Goal: Information Seeking & Learning: Learn about a topic

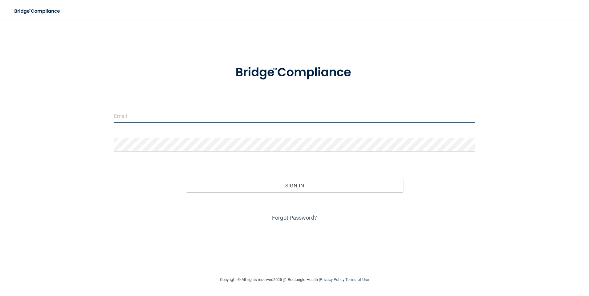
click at [319, 122] on input "email" at bounding box center [294, 116] width 361 height 14
type input "[PERSON_NAME][EMAIL_ADDRESS][PERSON_NAME][DOMAIN_NAME]"
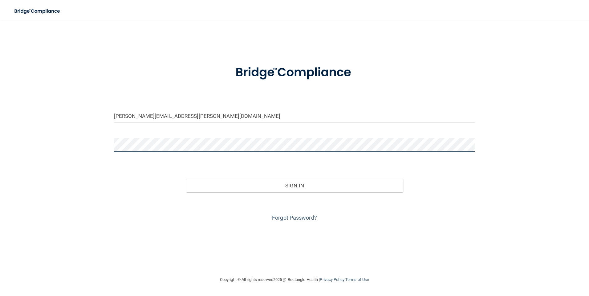
click at [186, 179] on button "Sign In" at bounding box center [294, 186] width 217 height 14
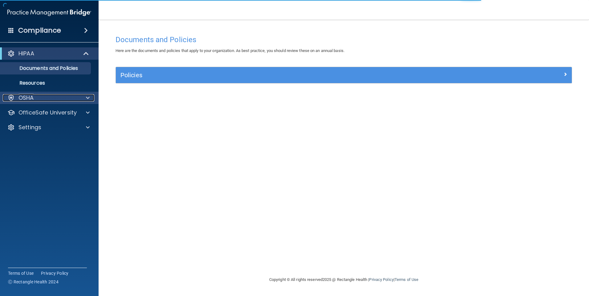
click at [44, 99] on div "OSHA" at bounding box center [41, 97] width 76 height 7
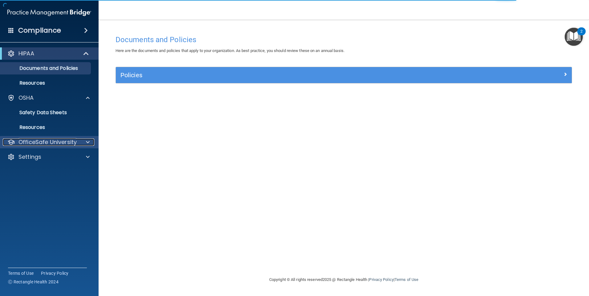
click at [45, 139] on p "OfficeSafe University" at bounding box center [47, 142] width 58 height 7
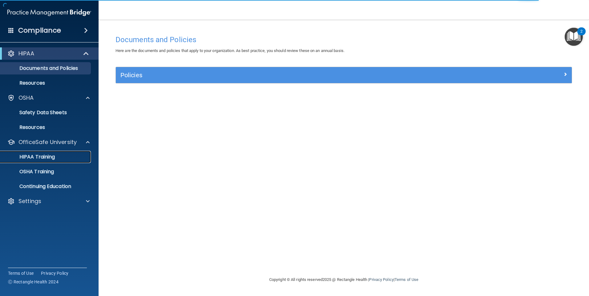
click at [54, 151] on link "HIPAA Training" at bounding box center [42, 157] width 97 height 12
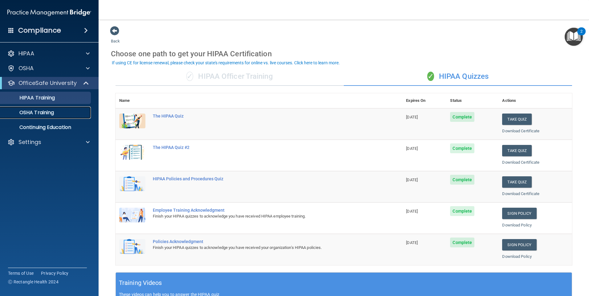
click at [63, 114] on div "OSHA Training" at bounding box center [46, 113] width 84 height 6
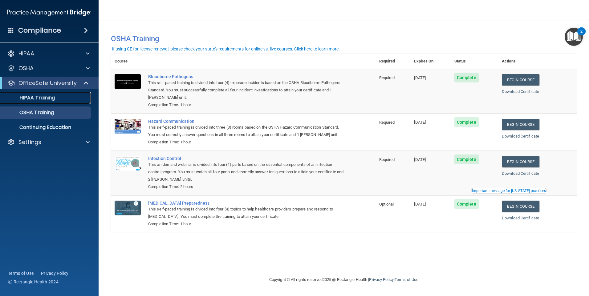
click at [42, 98] on p "HIPAA Training" at bounding box center [29, 98] width 51 height 6
